Goal: Information Seeking & Learning: Understand process/instructions

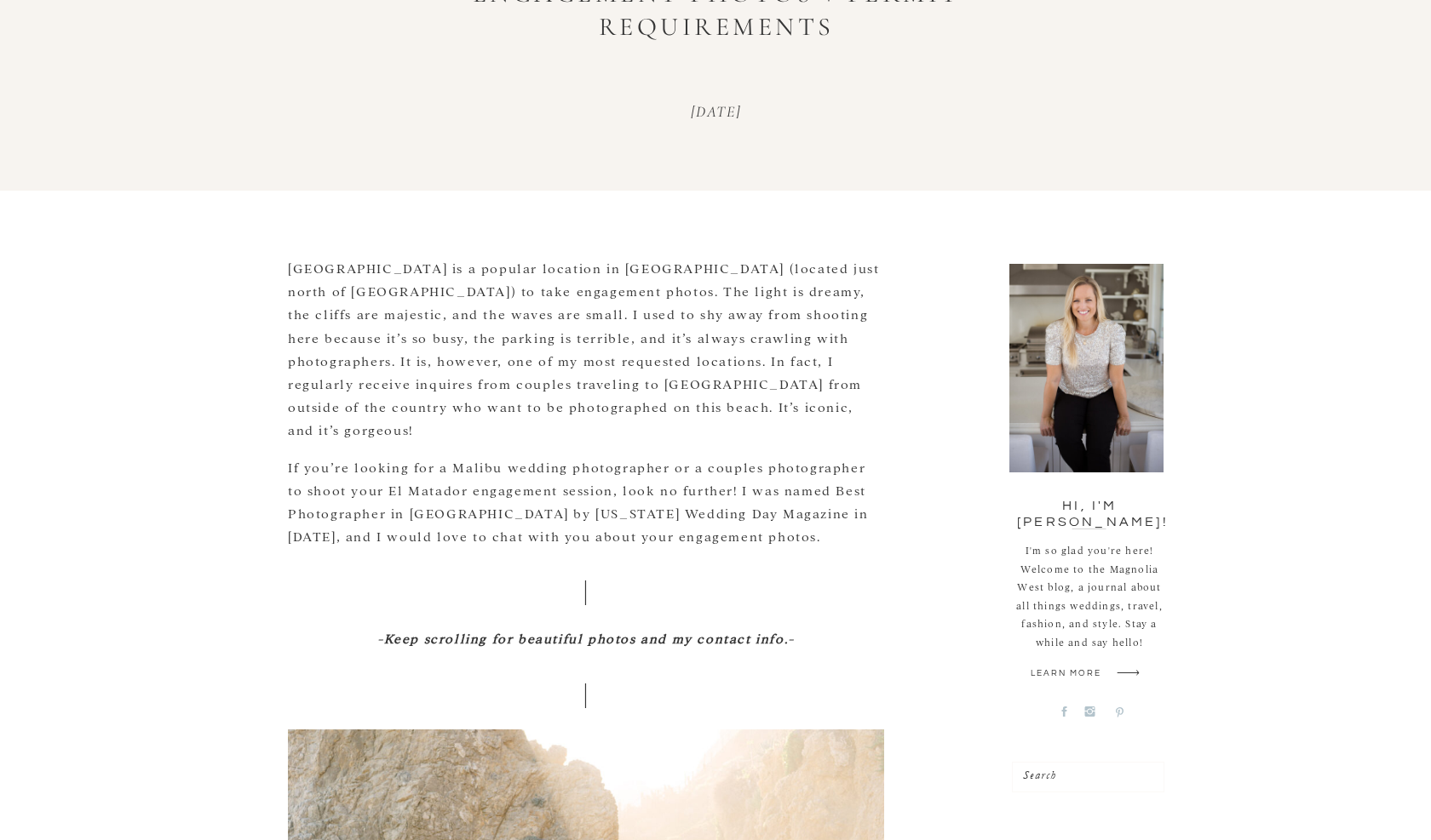
scroll to position [342, 0]
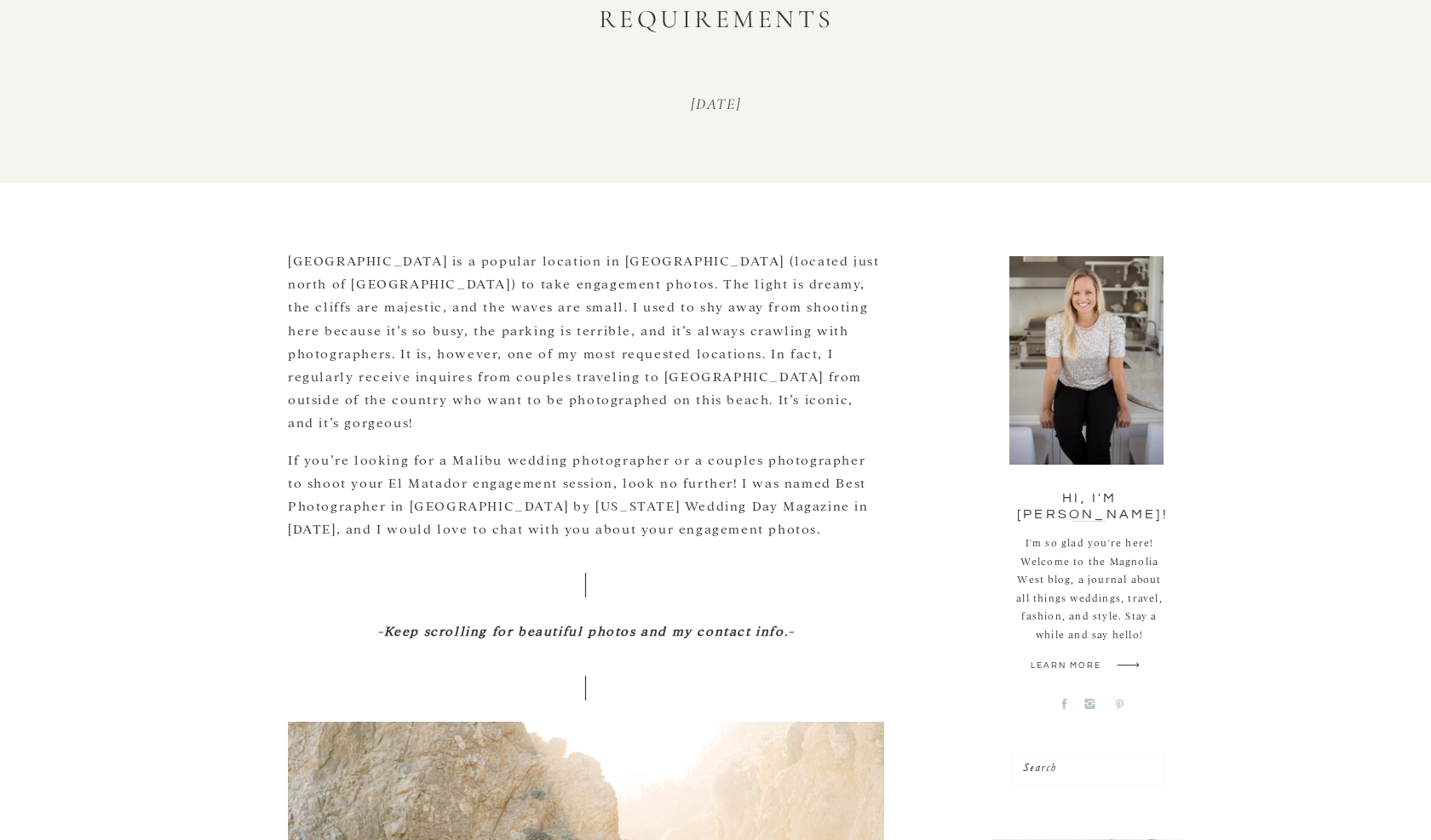
click at [640, 315] on p "[GEOGRAPHIC_DATA] is a popular location in [GEOGRAPHIC_DATA] (located just nort…" at bounding box center [585, 341] width 596 height 186
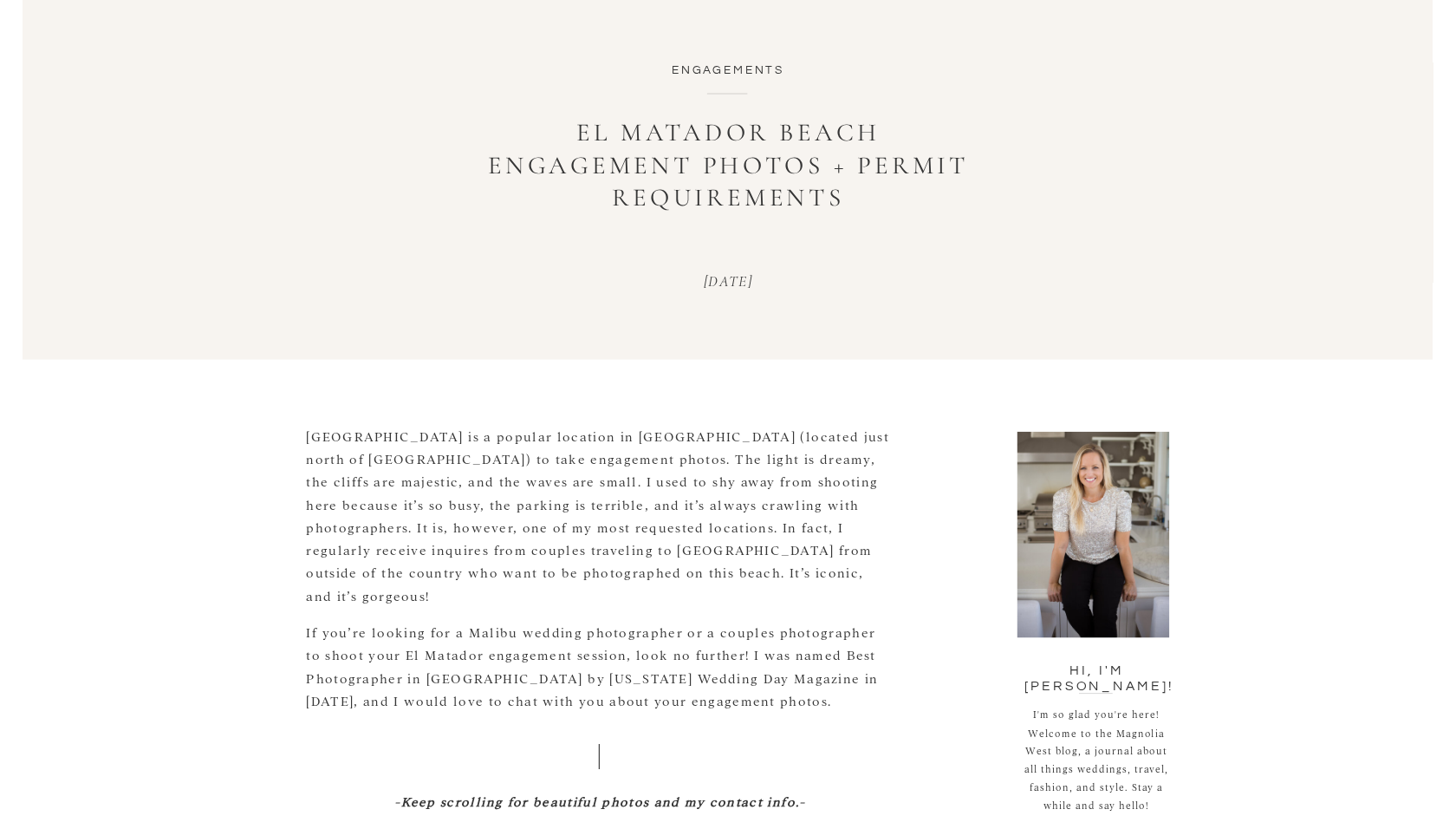
scroll to position [158, 0]
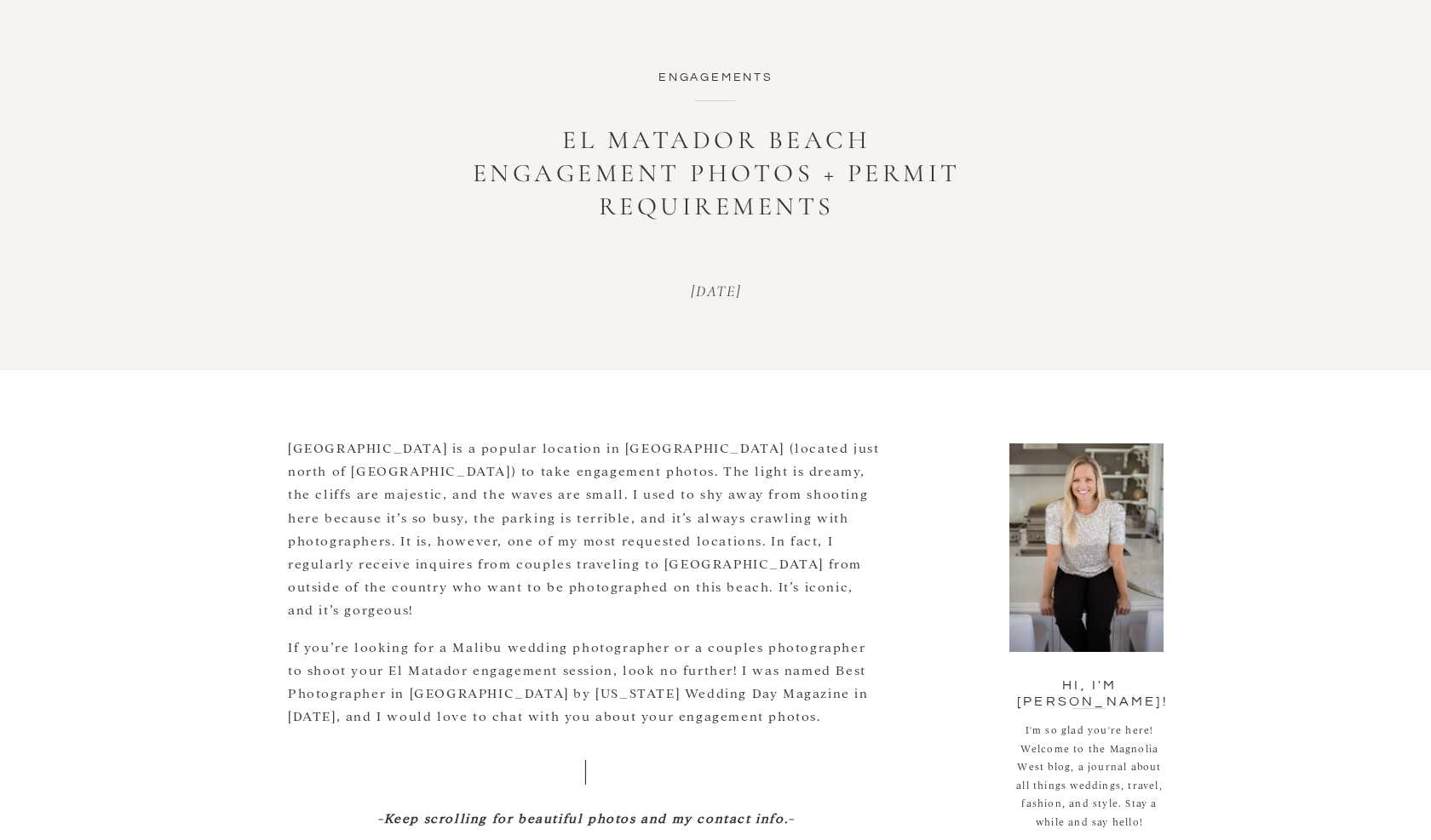
click at [909, 171] on h1 "El Matador Beach Engagement Photos + Permit Requirements" at bounding box center [716, 173] width 511 height 100
copy h1 "Permit"
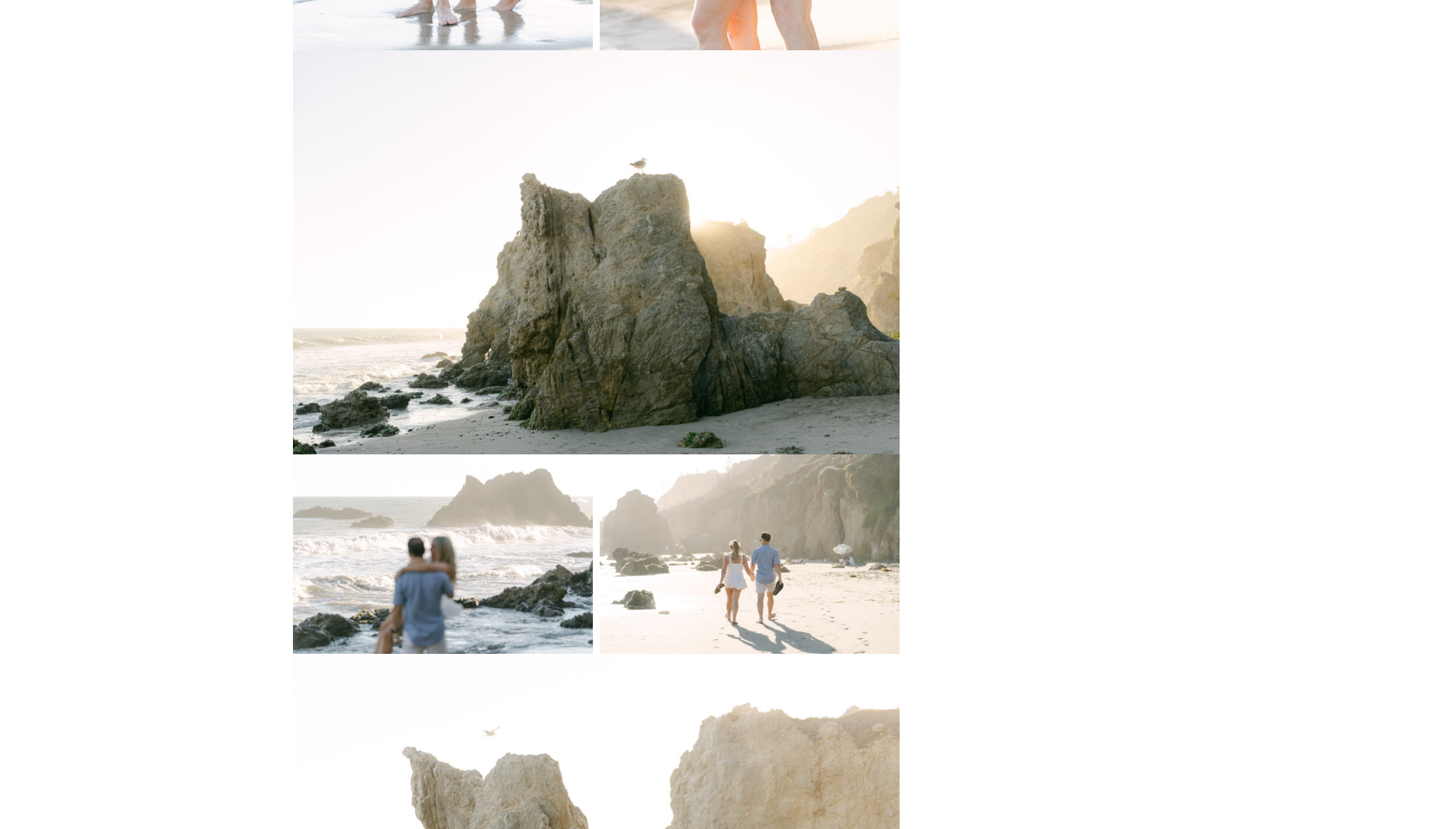
scroll to position [0, 0]
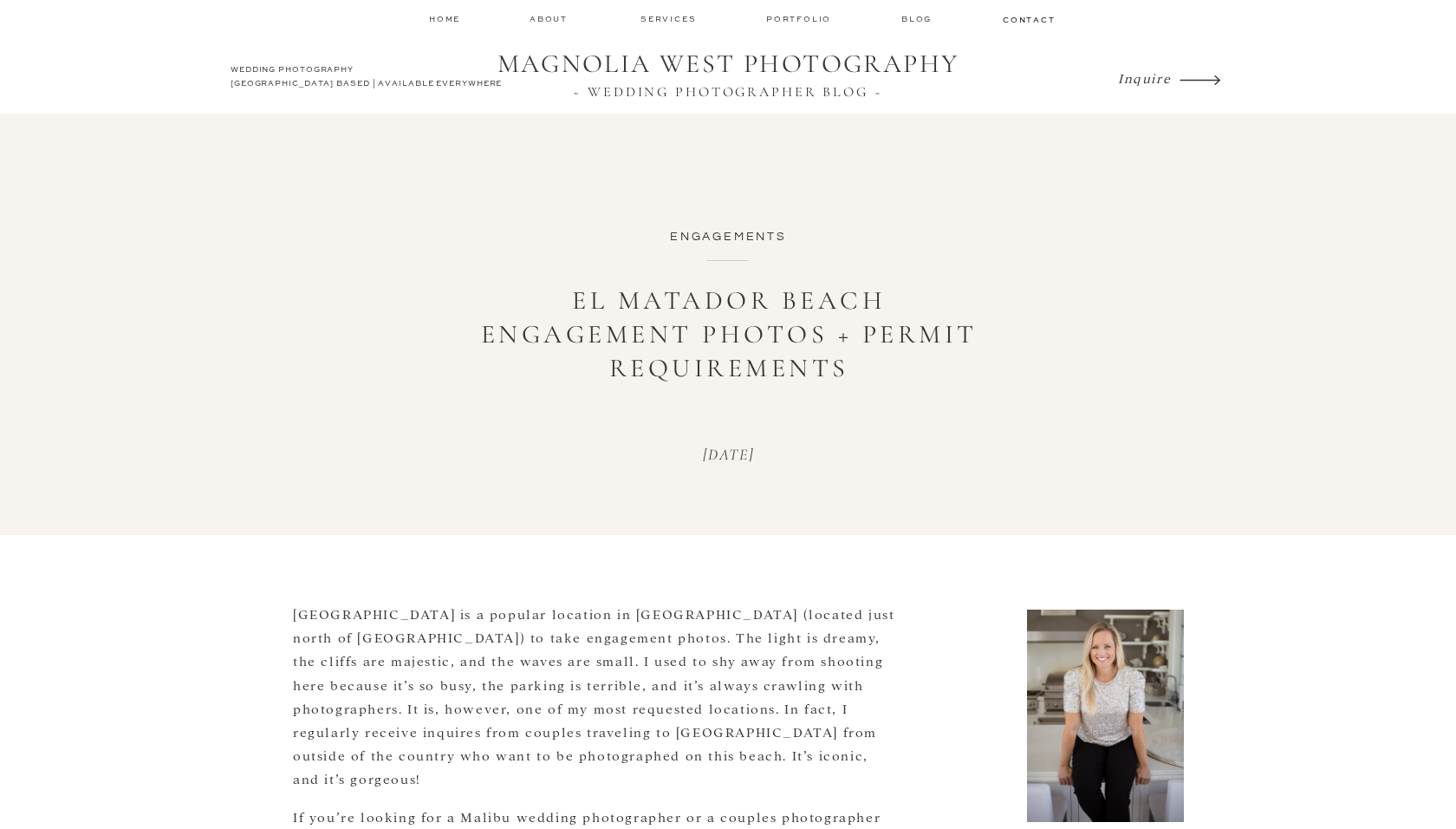
click at [908, 297] on h1 "El Matador Beach Engagement Photos + Permit Requirements" at bounding box center [728, 334] width 520 height 102
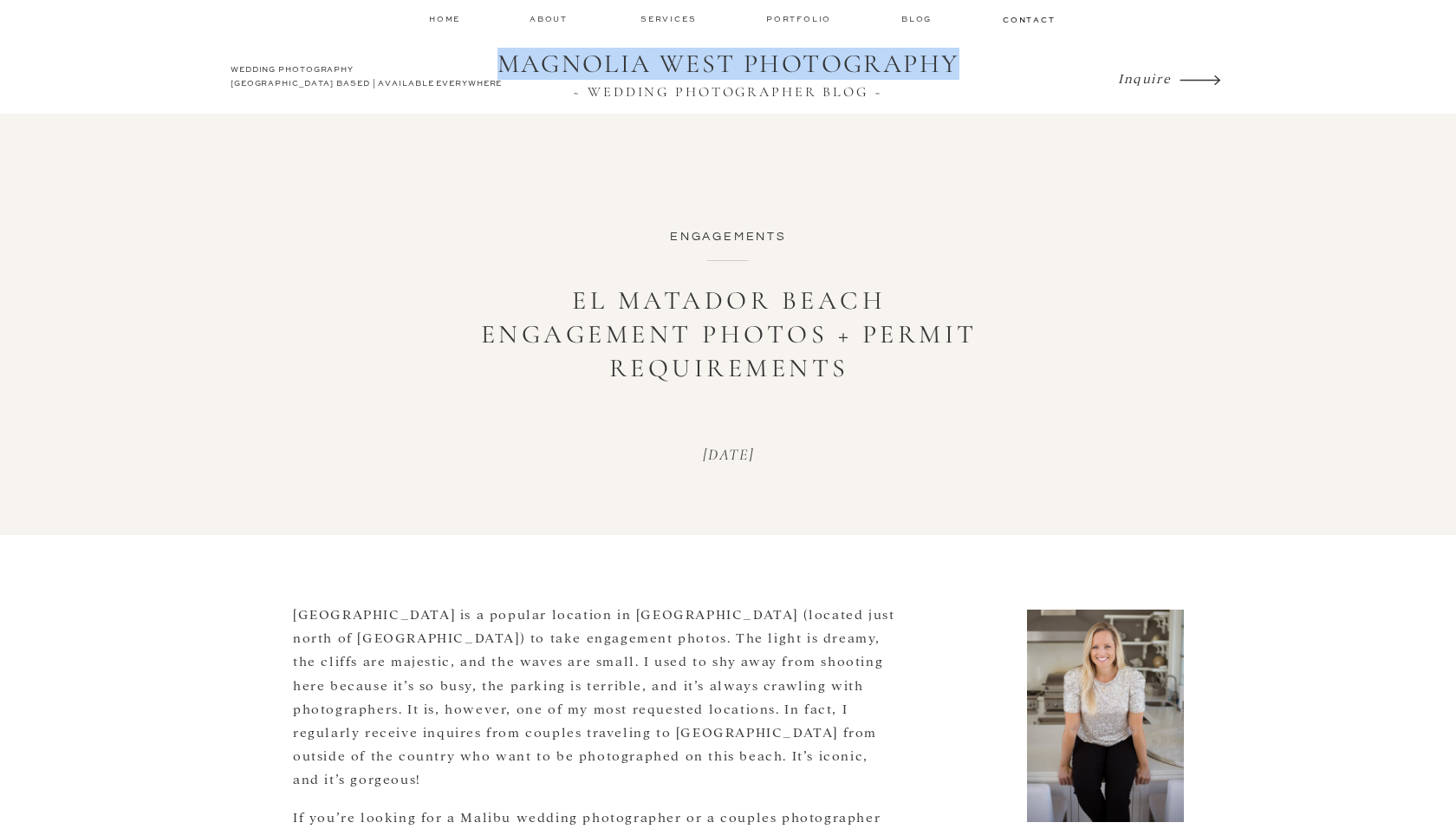
drag, startPoint x: 978, startPoint y: 62, endPoint x: 961, endPoint y: 65, distance: 17.3
copy h1 "MAGNOLIA WEST PHOTOGRAPHY"
